Goal: Find specific page/section: Find specific page/section

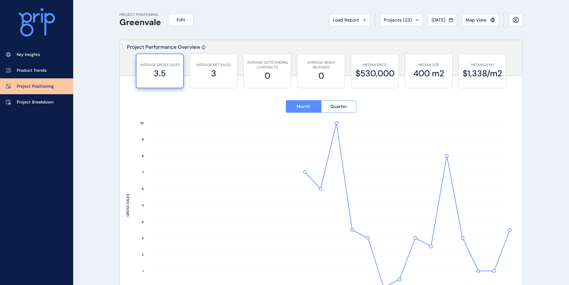
scroll to position [248, 0]
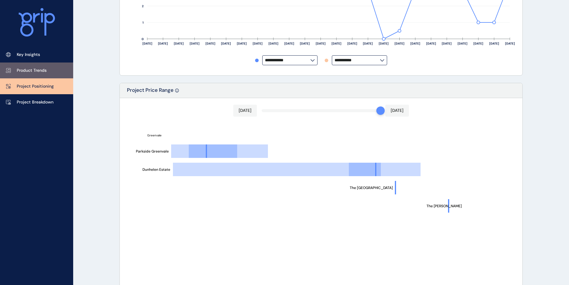
click at [53, 74] on link "Product Trends" at bounding box center [36, 70] width 73 height 16
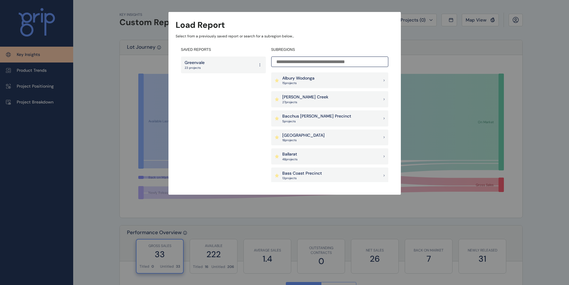
drag, startPoint x: 48, startPoint y: 164, endPoint x: 52, endPoint y: 161, distance: 4.7
click at [49, 164] on div "Load Report Select from a previously saved report or search for a subregion bel…" at bounding box center [284, 91] width 569 height 183
click at [216, 65] on div "Greenvale 23 projects" at bounding box center [223, 64] width 85 height 17
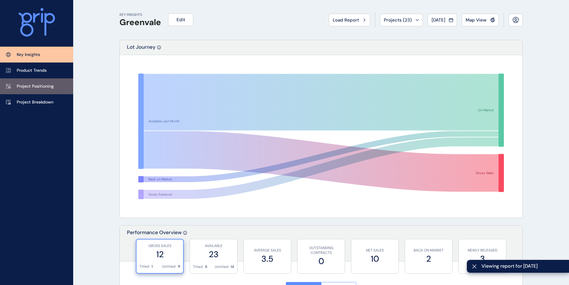
click at [17, 82] on link "Project Positioning" at bounding box center [36, 86] width 73 height 16
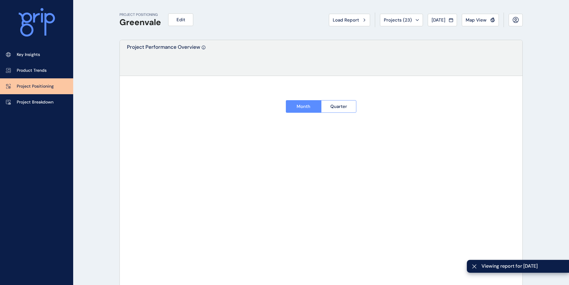
type input "**********"
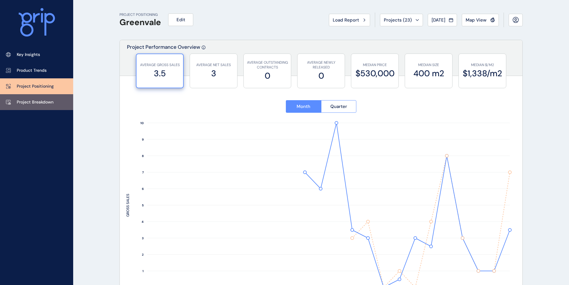
click at [31, 103] on p "Project Breakdown" at bounding box center [35, 102] width 37 height 6
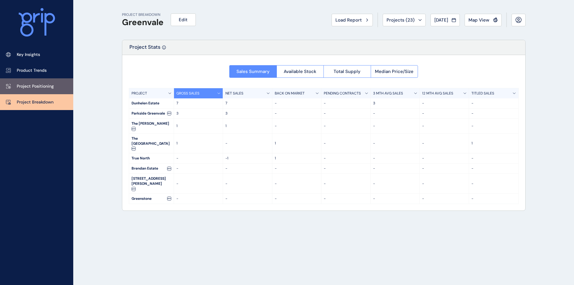
drag, startPoint x: 53, startPoint y: 89, endPoint x: 58, endPoint y: 98, distance: 10.2
click at [53, 90] on link "Project Positioning" at bounding box center [36, 86] width 73 height 16
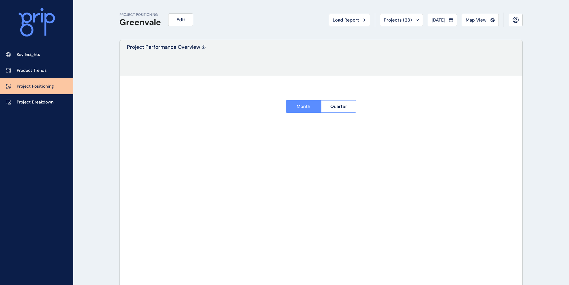
type input "**********"
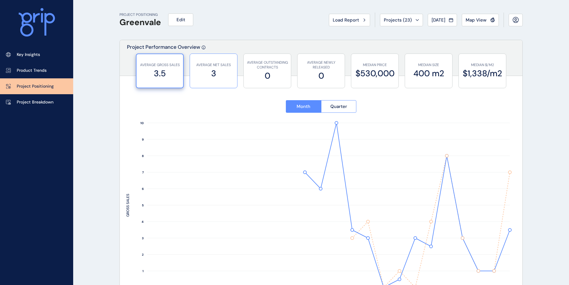
click at [213, 71] on label "3" at bounding box center [213, 74] width 41 height 12
